Goal: Find specific page/section: Find specific page/section

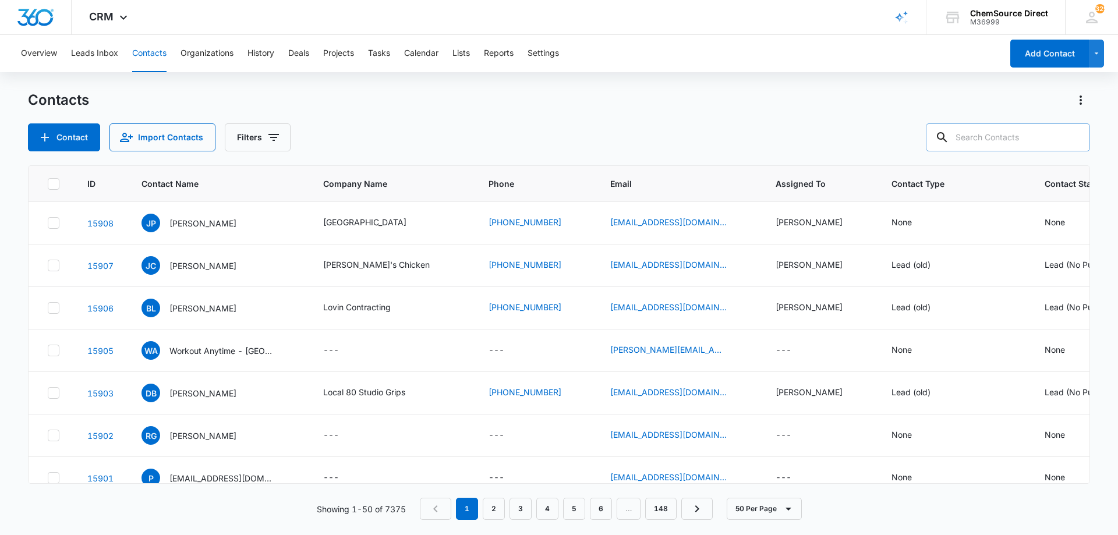
click at [1002, 130] on input "text" at bounding box center [1008, 137] width 164 height 28
type input "pioneer"
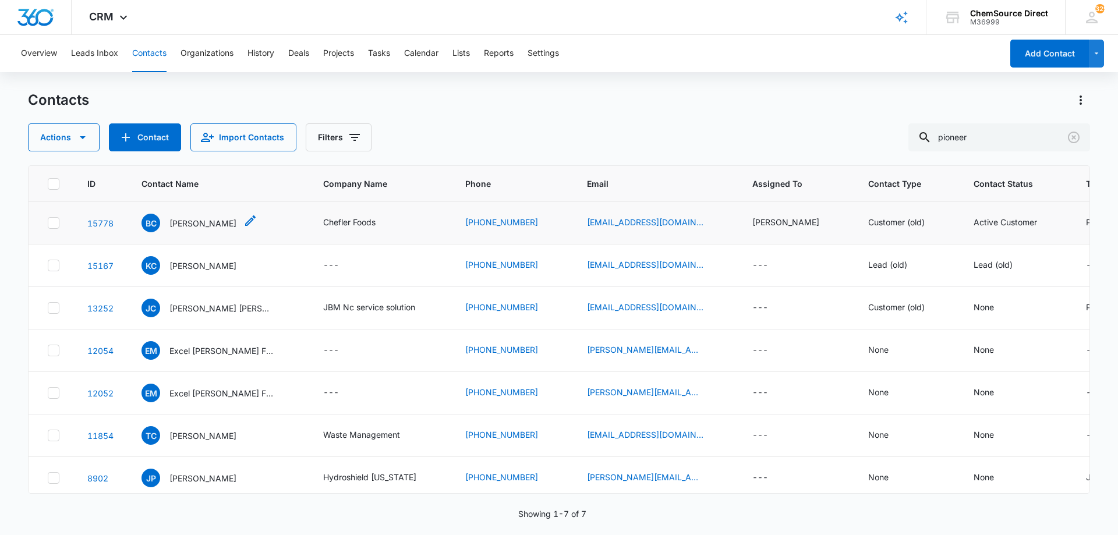
click at [200, 222] on p "[PERSON_NAME]" at bounding box center [202, 223] width 67 height 12
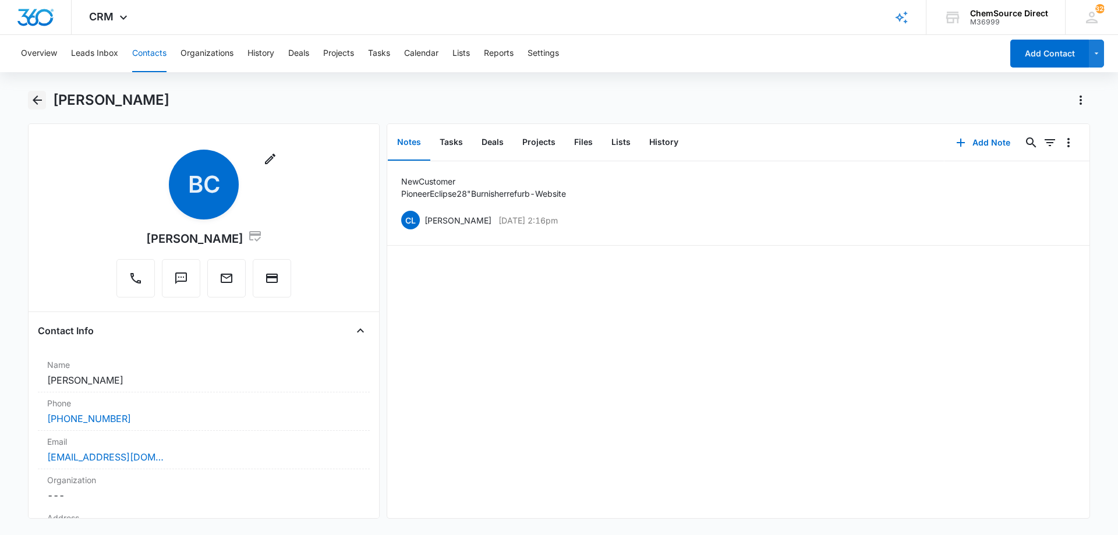
click at [37, 96] on icon "Back" at bounding box center [37, 99] width 9 height 9
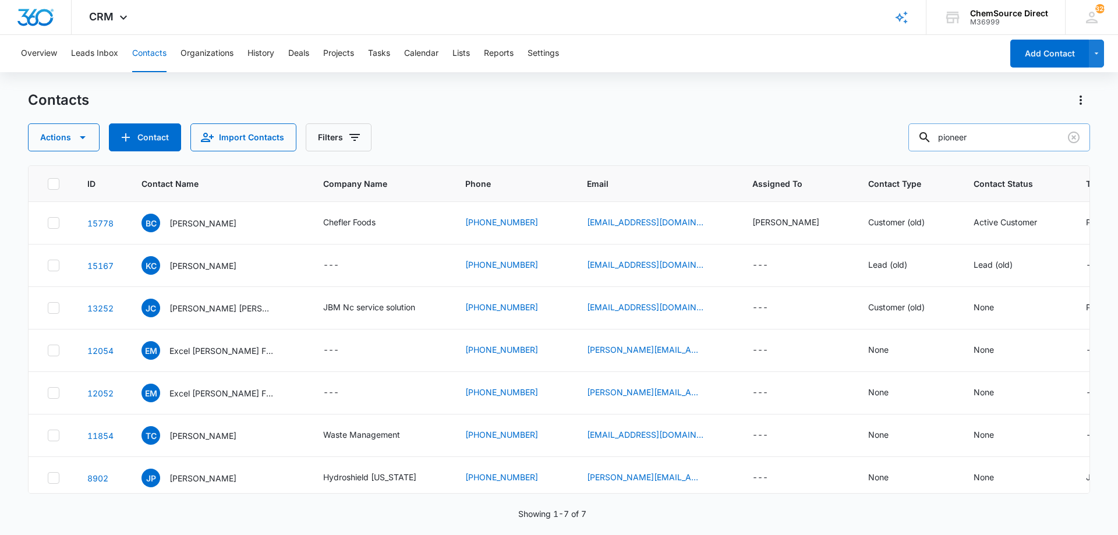
click at [963, 139] on input "pioneer" at bounding box center [999, 137] width 182 height 28
type input "[PERSON_NAME]"
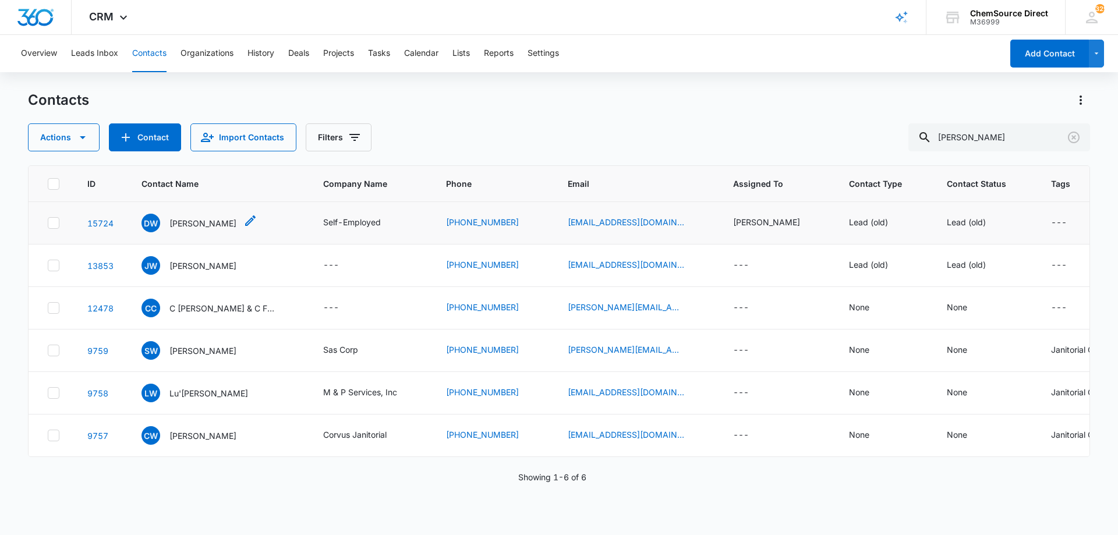
click at [184, 220] on p "[PERSON_NAME]" at bounding box center [202, 223] width 67 height 12
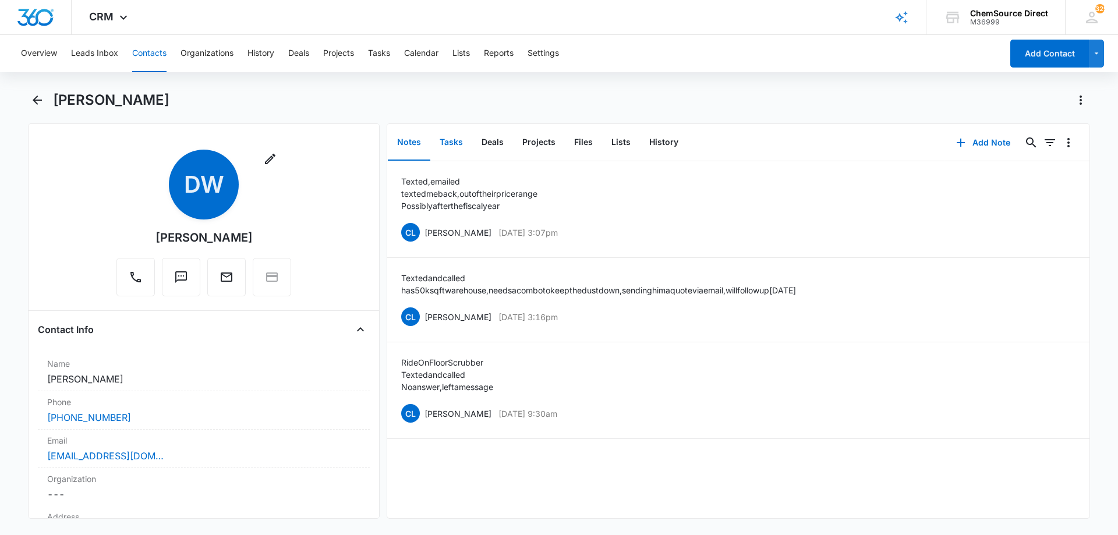
click at [454, 136] on button "Tasks" at bounding box center [451, 143] width 42 height 36
